Goal: Task Accomplishment & Management: Use online tool/utility

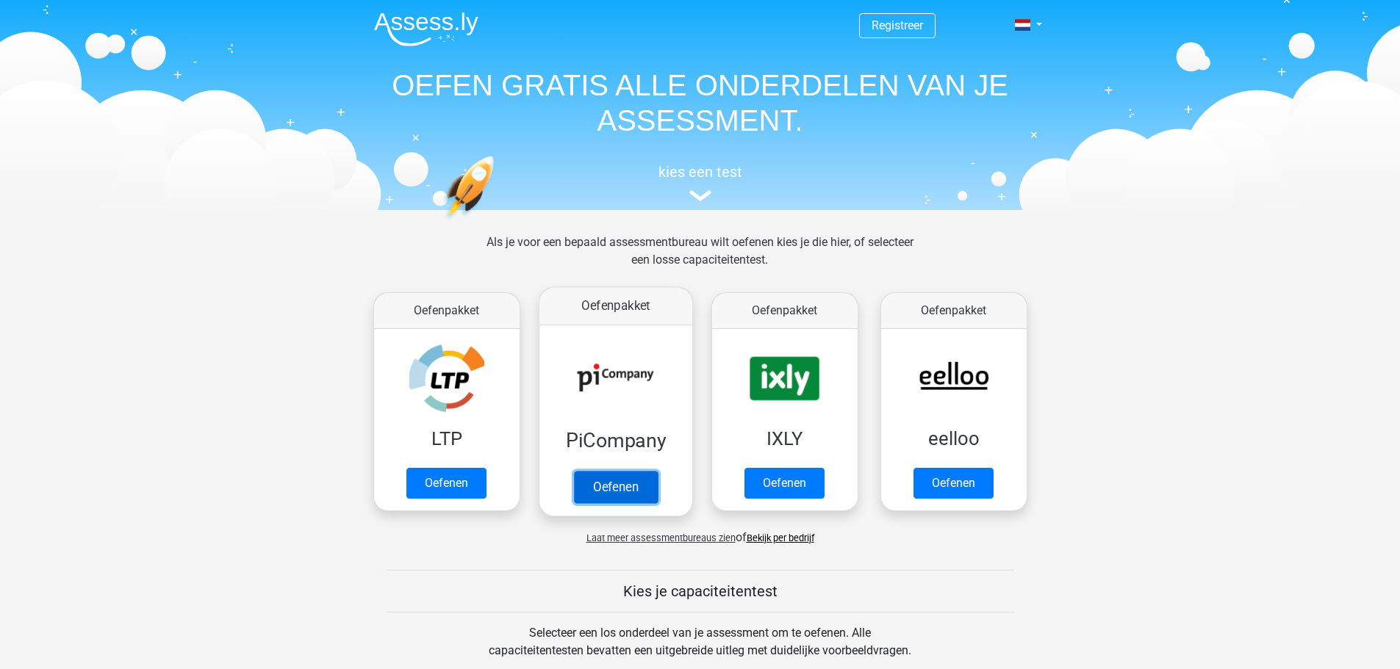
click at [593, 483] on link "Oefenen" at bounding box center [615, 487] width 84 height 32
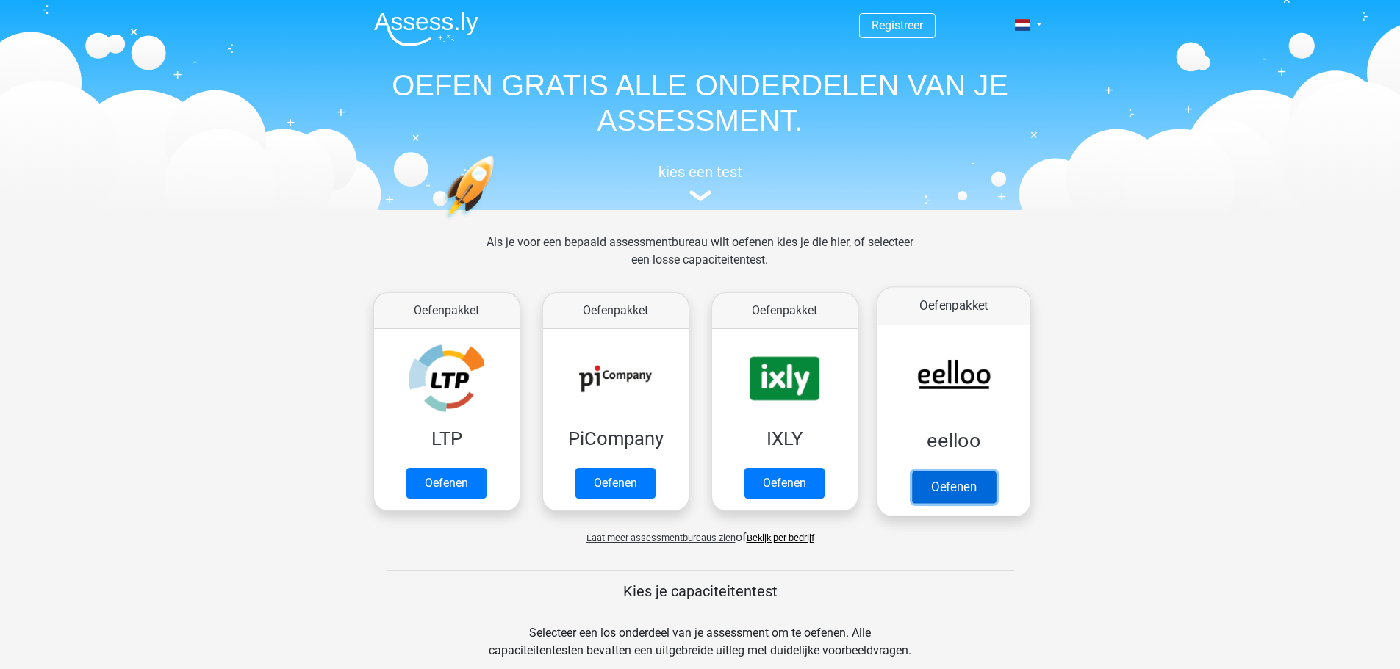
click at [952, 489] on link "Oefenen" at bounding box center [953, 487] width 84 height 32
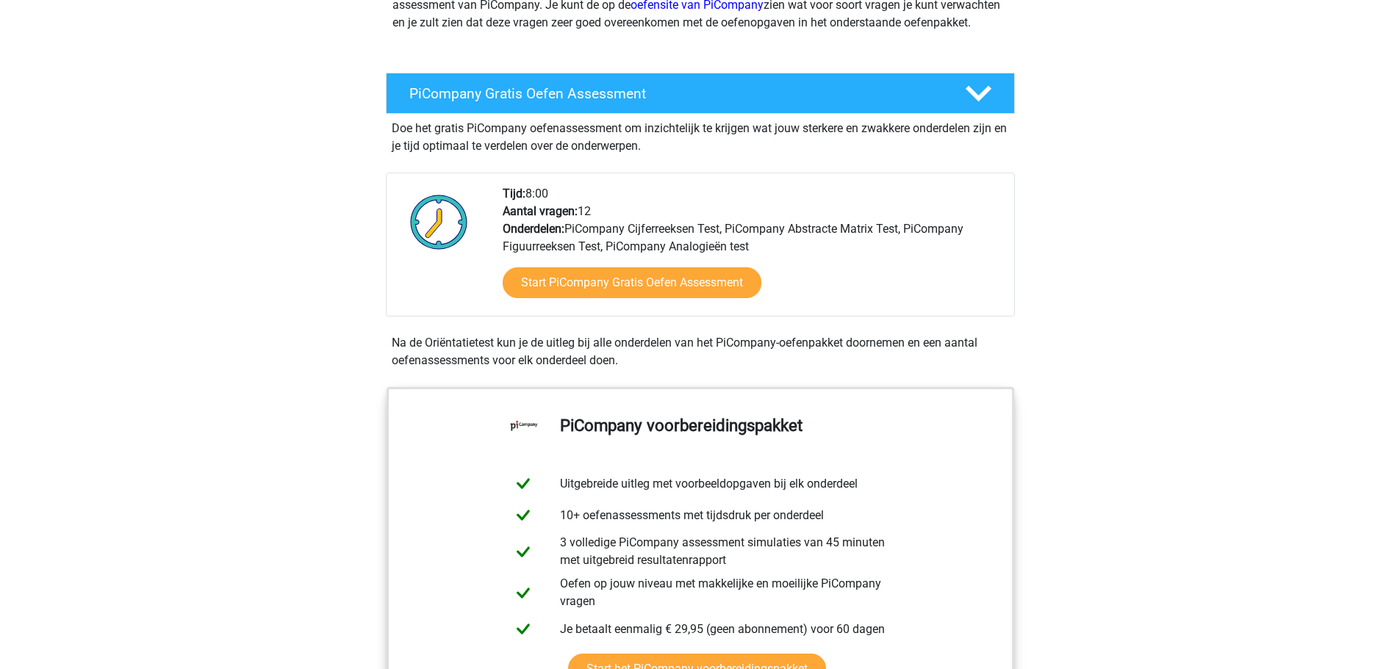
scroll to position [220, 0]
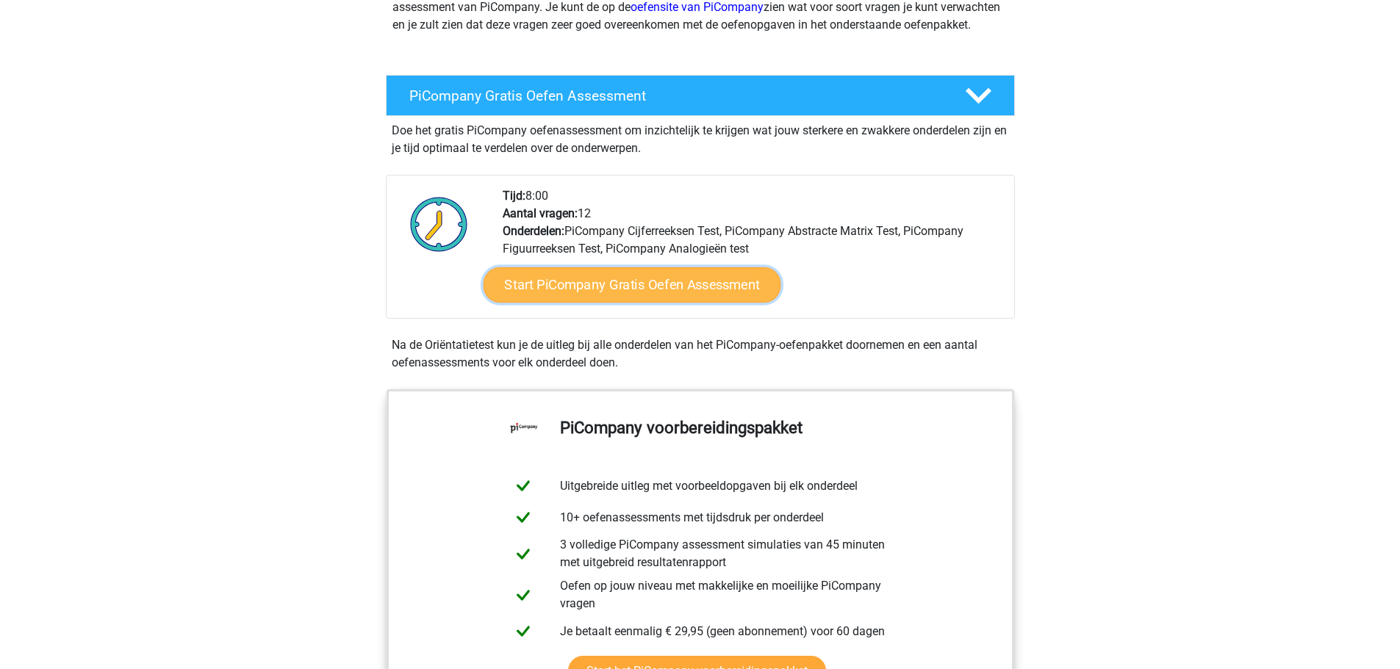
click at [557, 298] on link "Start PiCompany Gratis Oefen Assessment" at bounding box center [632, 284] width 298 height 35
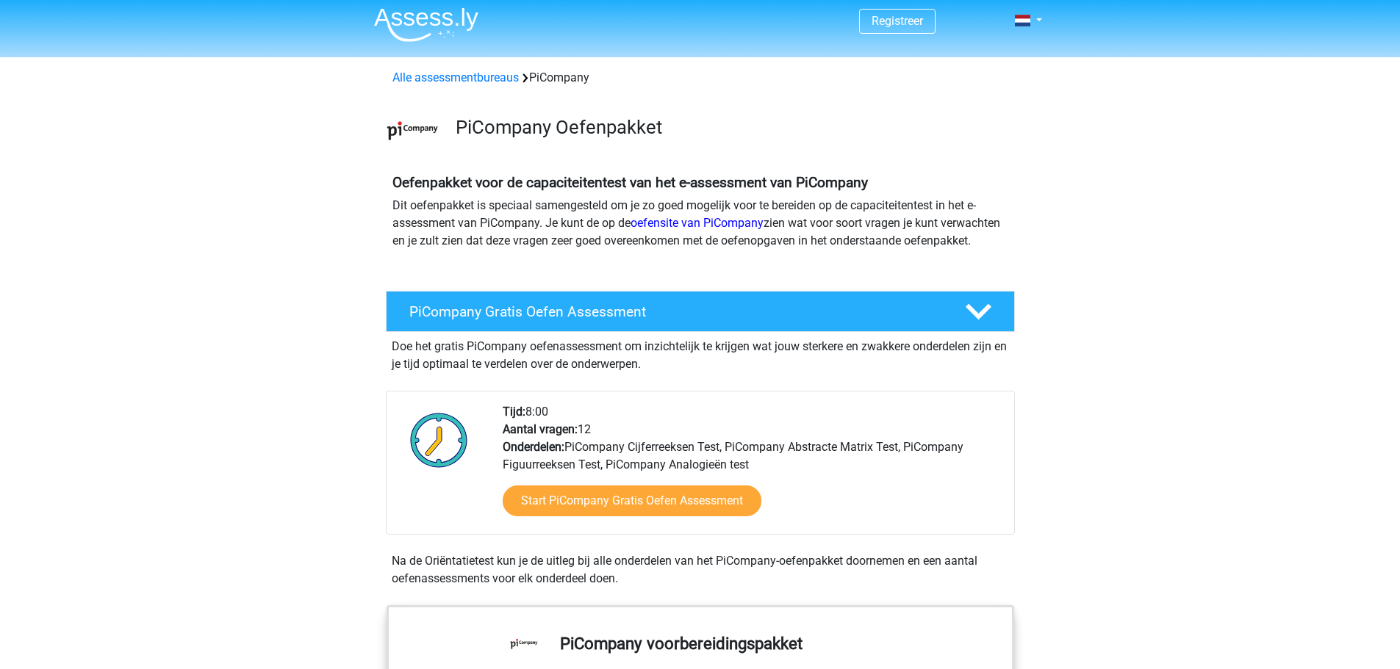
scroll to position [0, 0]
